Goal: Information Seeking & Learning: Learn about a topic

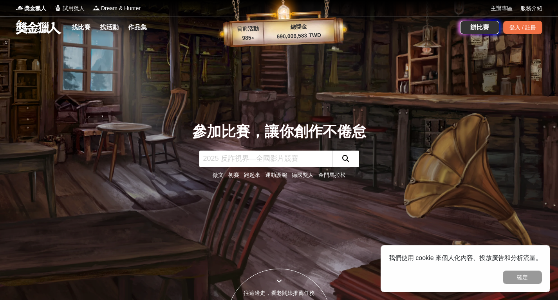
click at [252, 38] on p "985 ▴" at bounding box center [248, 37] width 32 height 9
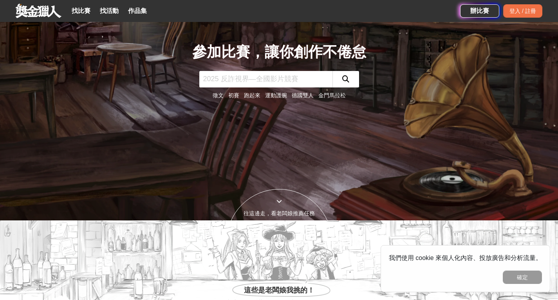
scroll to position [157, 0]
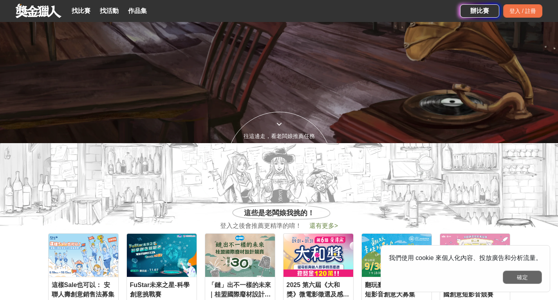
click at [532, 281] on button "確定" at bounding box center [522, 276] width 39 height 13
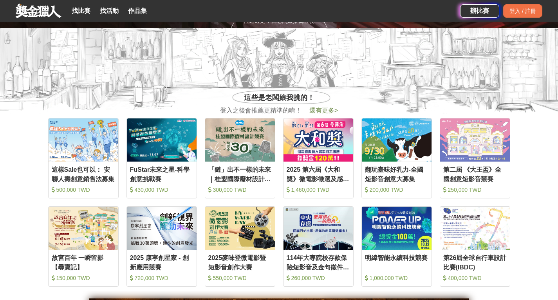
scroll to position [274, 0]
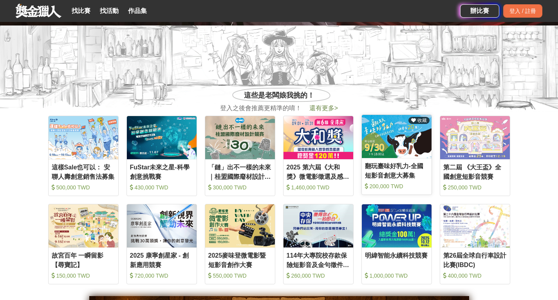
click at [407, 149] on img at bounding box center [397, 136] width 70 height 43
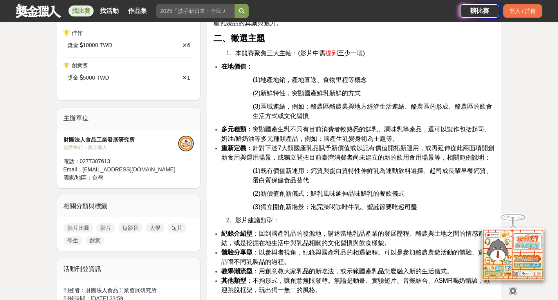
scroll to position [431, 0]
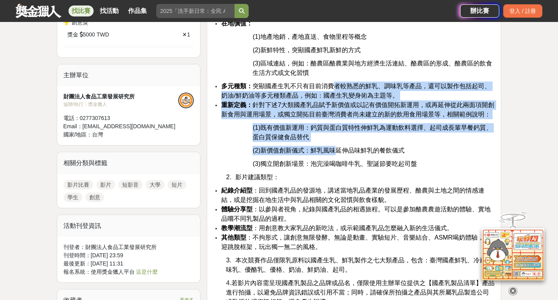
drag, startPoint x: 334, startPoint y: 84, endPoint x: 329, endPoint y: 174, distance: 89.8
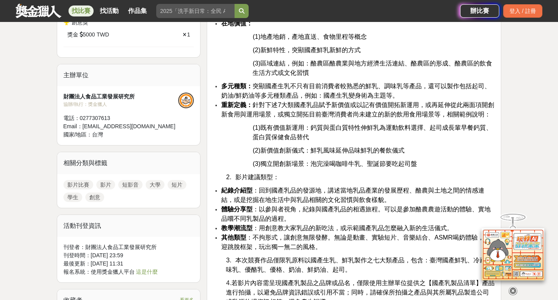
click at [320, 209] on span "體驗分享型 ：以參與者視角，紀錄與國產乳品的相遇旅程。可以是參加酪農農遊活動的體驗、實地品嚐不同乳製品的過程。" at bounding box center [356, 214] width 270 height 16
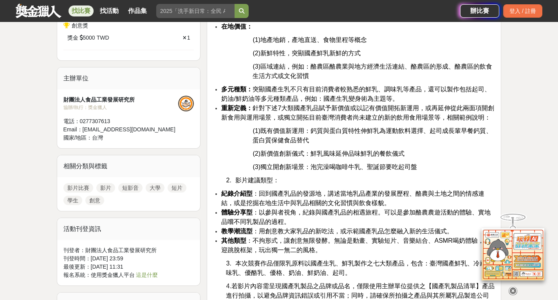
scroll to position [396, 0]
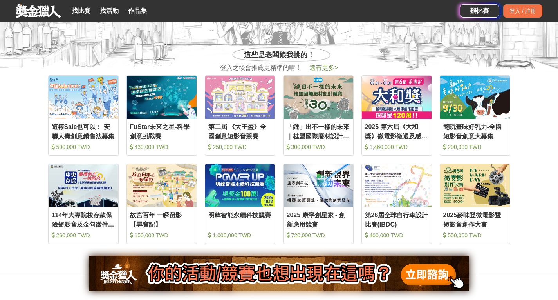
scroll to position [274, 0]
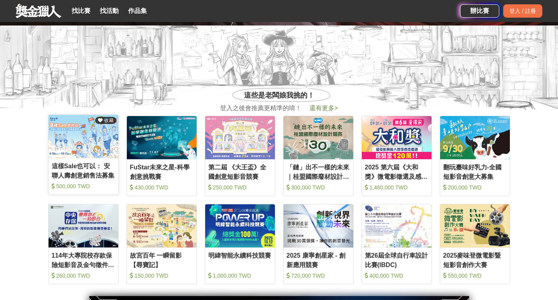
click at [88, 145] on img at bounding box center [84, 136] width 70 height 43
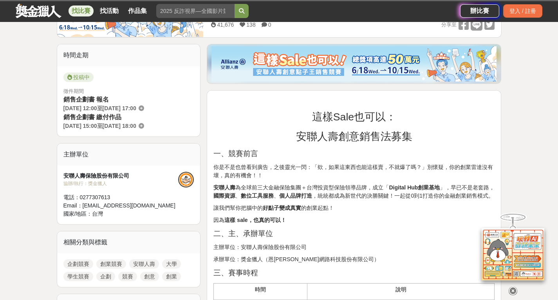
scroll to position [235, 0]
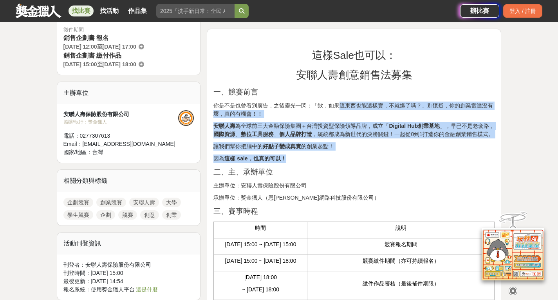
drag, startPoint x: 338, startPoint y: 101, endPoint x: 347, endPoint y: 160, distance: 59.8
click at [347, 160] on p "因為 這樣 sale，也真的可以！" at bounding box center [353, 158] width 281 height 8
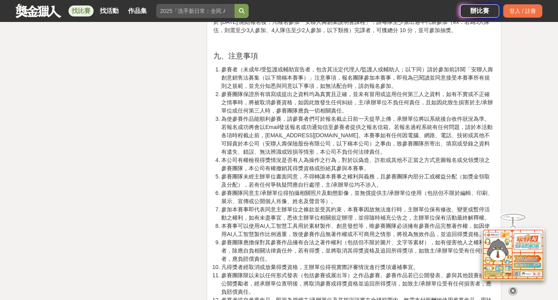
scroll to position [1293, 0]
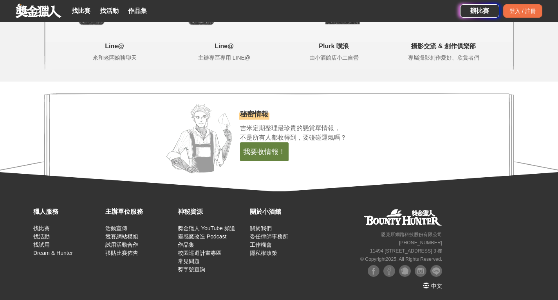
scroll to position [1657, 0]
